Goal: Task Accomplishment & Management: Use online tool/utility

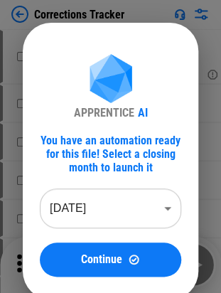
click at [88, 211] on body "Corrections Tracker # 25 Modify Conditional Format pending... # 57 Rename Sheet…" at bounding box center [110, 146] width 221 height 293
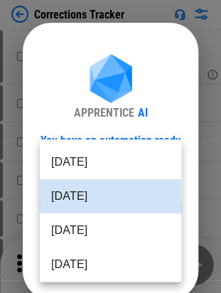
click at [100, 230] on li "[DATE]" at bounding box center [111, 230] width 142 height 34
type input "********"
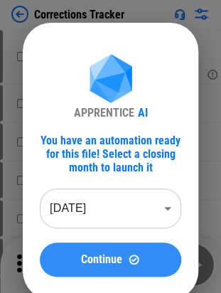
click at [110, 248] on button "Continue" at bounding box center [111, 260] width 142 height 34
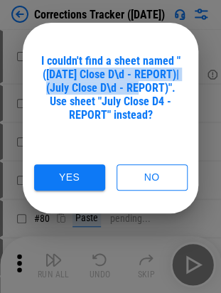
drag, startPoint x: 47, startPoint y: 75, endPoint x: 133, endPoint y: 89, distance: 87.1
click at [133, 89] on div "I couldn't find a sheet named "(Jul Close D\d - REPORT)|(July Close D\d - REPOR…" at bounding box center [111, 88] width 142 height 68
click at [169, 71] on div "I couldn't find a sheet named "(Jul Close D\d - REPORT)|(July Close D\d - REPOR…" at bounding box center [111, 88] width 142 height 68
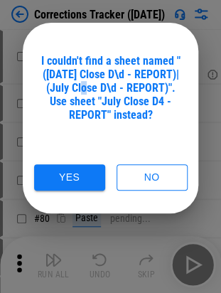
click at [79, 90] on div "I couldn't find a sheet named "(Jul Close D\d - REPORT)|(July Close D\d - REPOR…" at bounding box center [111, 88] width 142 height 68
click at [83, 90] on div "I couldn't find a sheet named "(Jul Close D\d - REPORT)|(July Close D\d - REPOR…" at bounding box center [111, 88] width 142 height 68
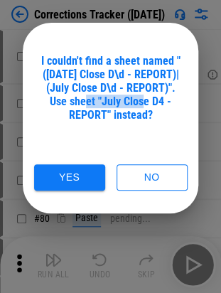
drag, startPoint x: 87, startPoint y: 105, endPoint x: 146, endPoint y: 105, distance: 59.0
click at [146, 105] on div "I couldn't find a sheet named "(Jul Close D\d - REPORT)|(July Close D\d - REPOR…" at bounding box center [111, 88] width 142 height 68
click at [151, 102] on div "I couldn't find a sheet named "(Jul Close D\d - REPORT)|(July Close D\d - REPOR…" at bounding box center [111, 88] width 142 height 68
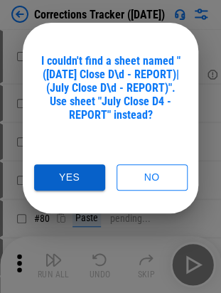
click at [76, 177] on button "Yes" at bounding box center [69, 177] width 71 height 26
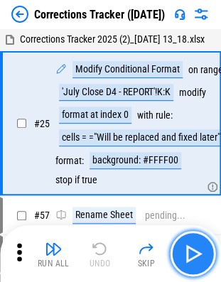
click at [196, 238] on button "button" at bounding box center [193, 254] width 46 height 46
